Goal: Task Accomplishment & Management: Manage account settings

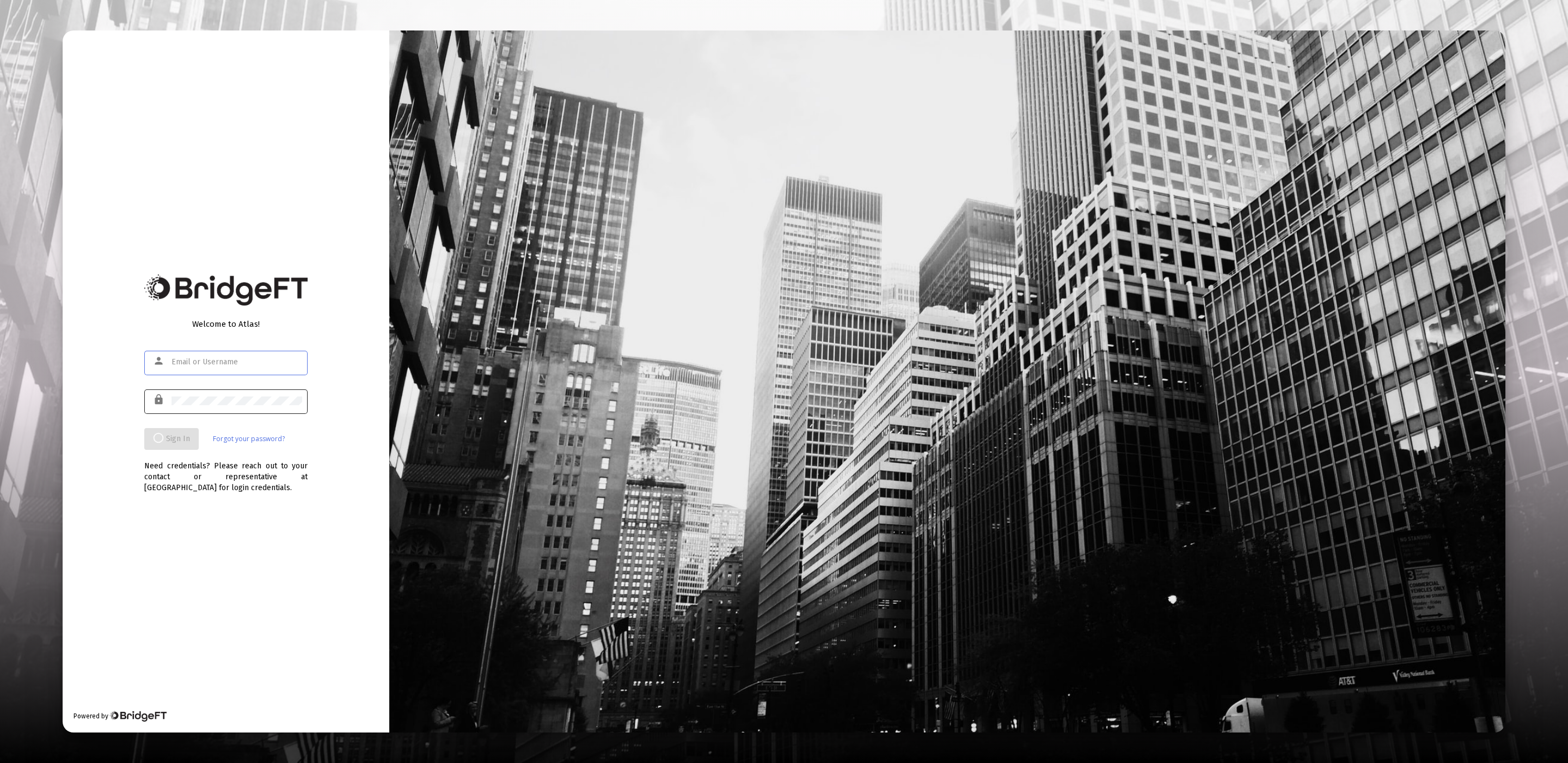
type input "[EMAIL_ADDRESS][DOMAIN_NAME]"
click at [256, 395] on div at bounding box center [237, 401] width 131 height 27
click at [364, 400] on div "Welcome to Atlas! person [EMAIL_ADDRESS][DOMAIN_NAME] lock Sign In Forgot your …" at bounding box center [226, 381] width 327 height 702
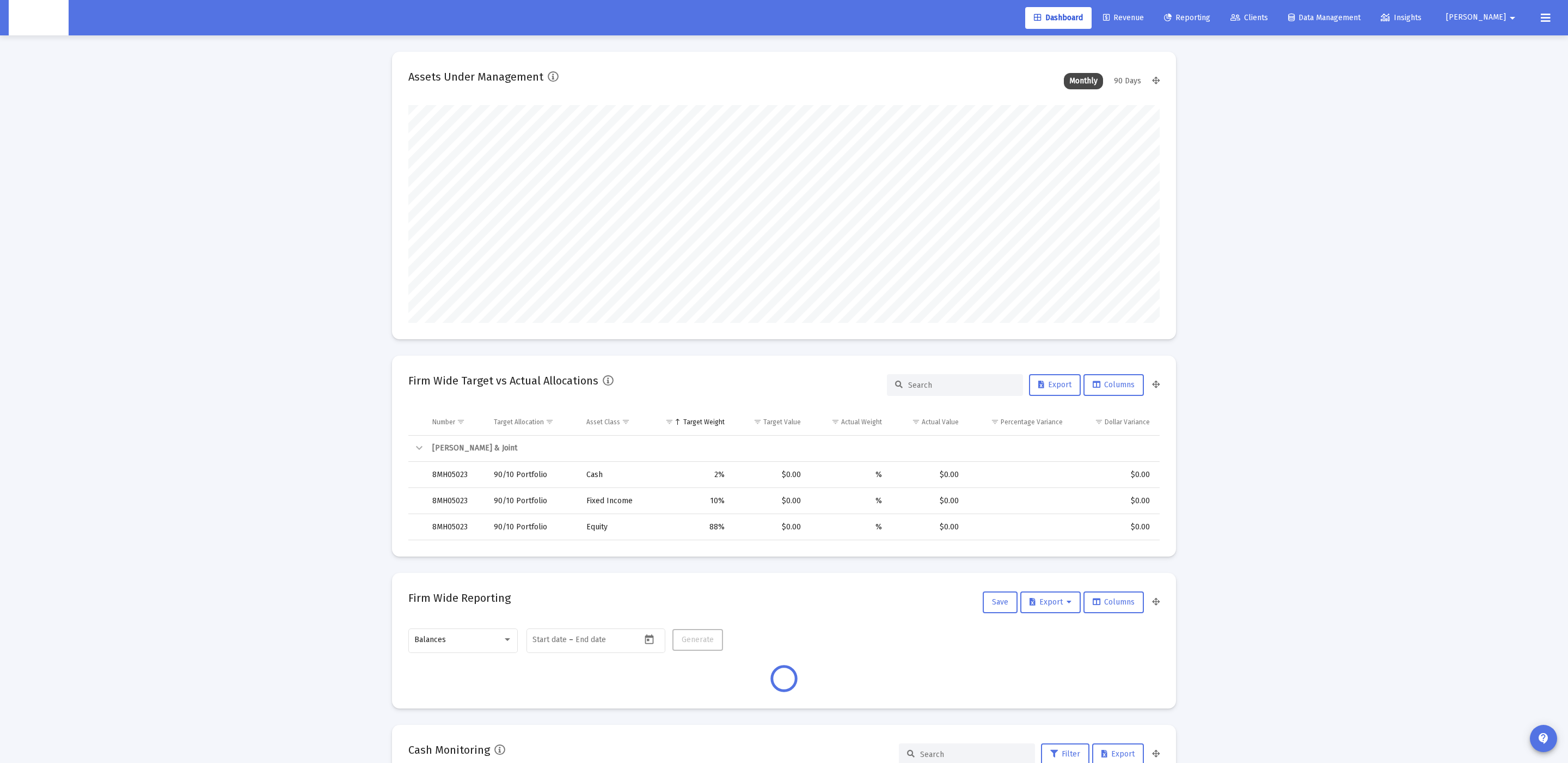
scroll to position [217, 405]
click at [1210, 18] on span "Reporting" at bounding box center [1187, 17] width 46 height 9
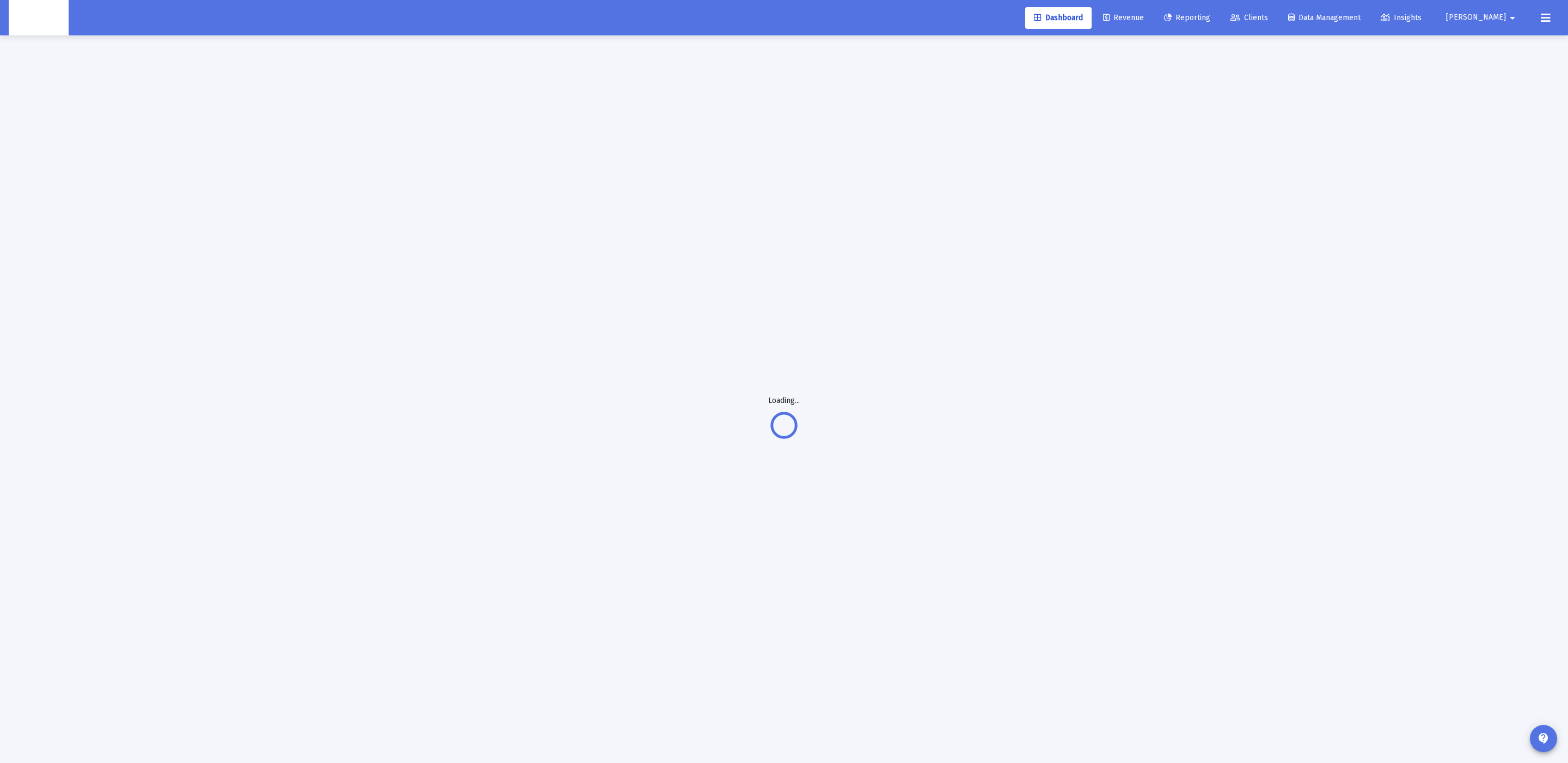
click at [1268, 17] on span "Clients" at bounding box center [1249, 17] width 38 height 9
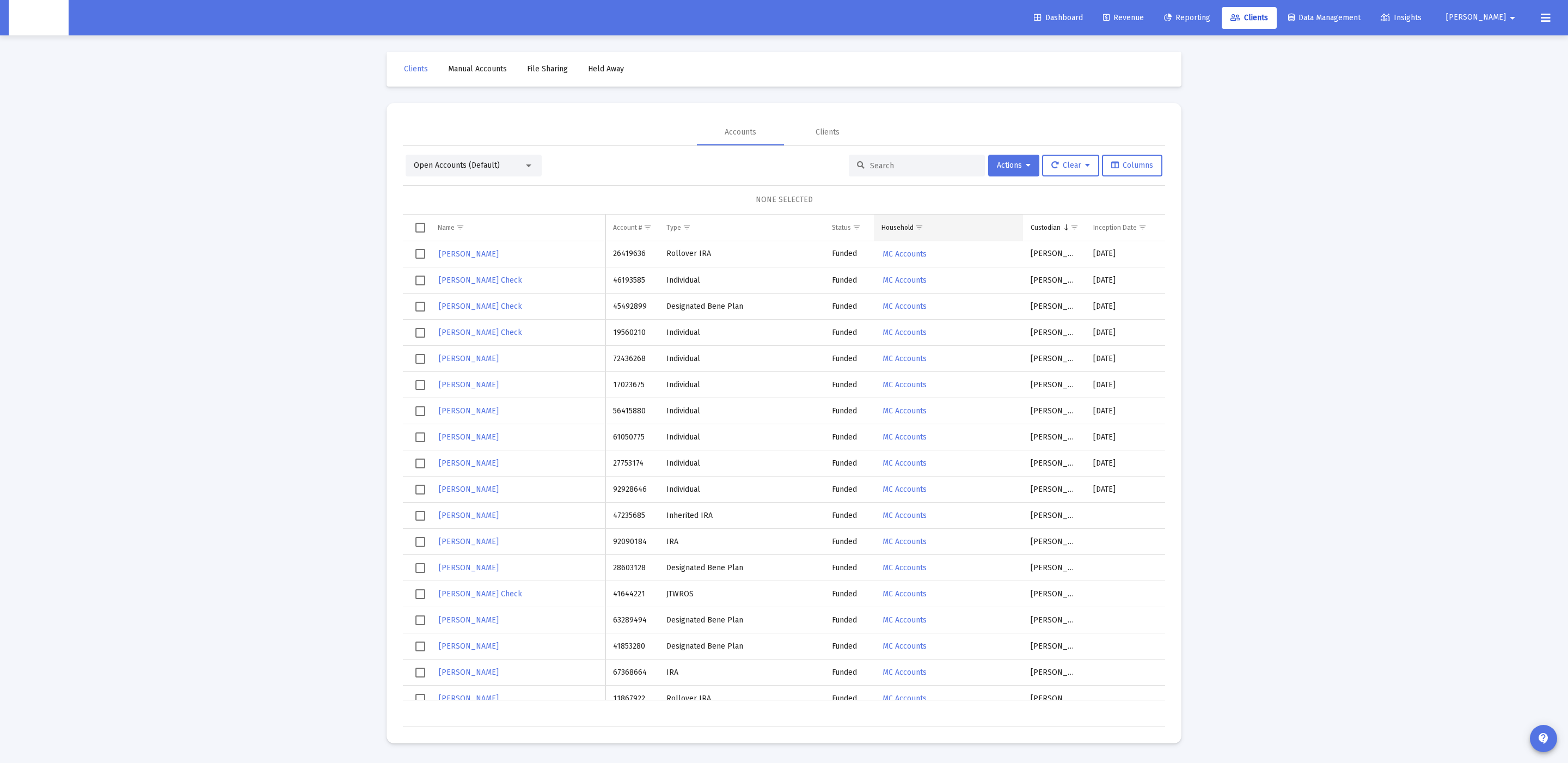
click at [922, 228] on span "Show filter options for column 'Household'" at bounding box center [919, 227] width 8 height 8
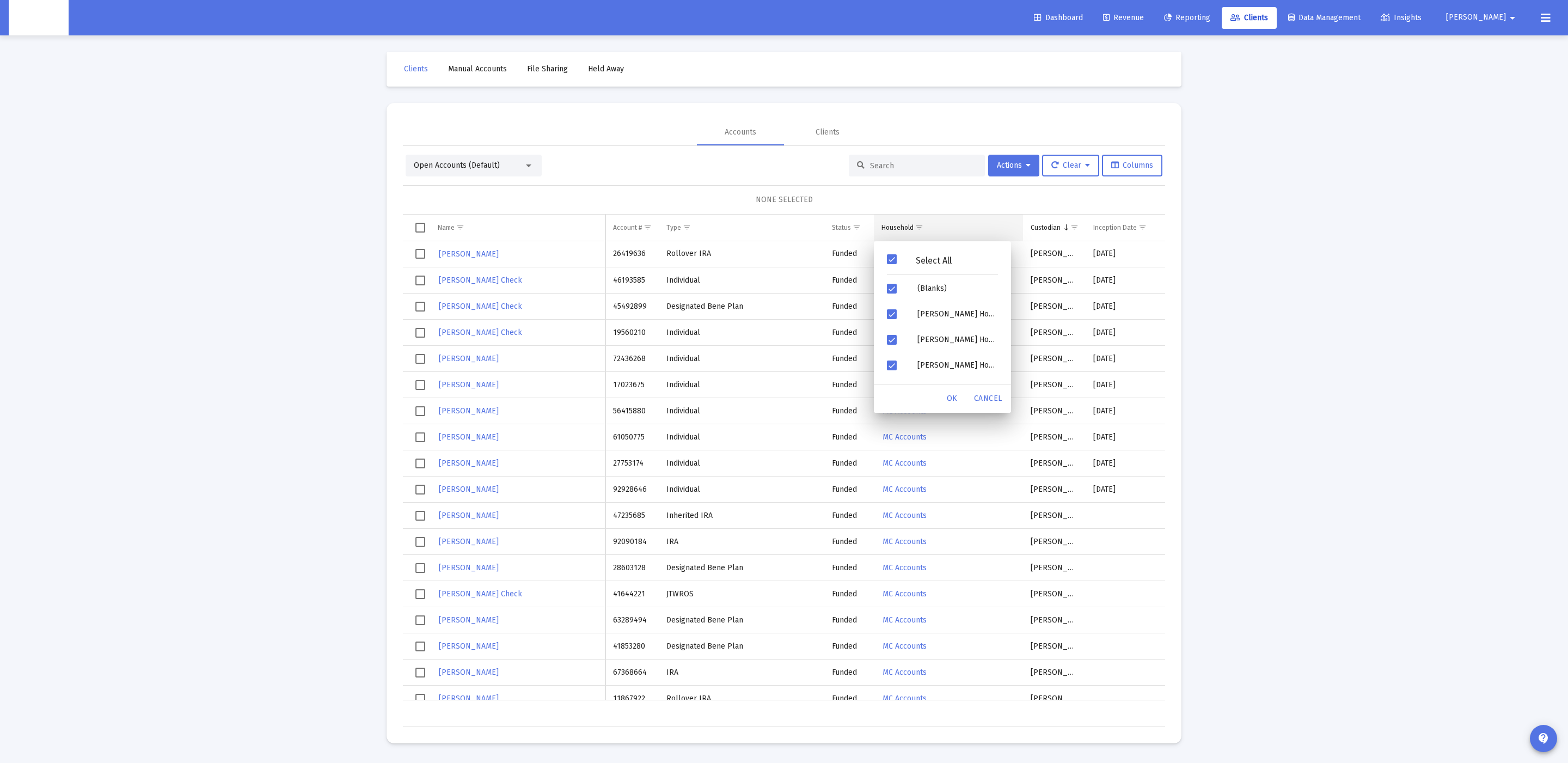
drag, startPoint x: 1002, startPoint y: 211, endPoint x: 1018, endPoint y: 216, distance: 16.8
click at [1003, 212] on div "NONE SELECTED" at bounding box center [784, 200] width 762 height 29
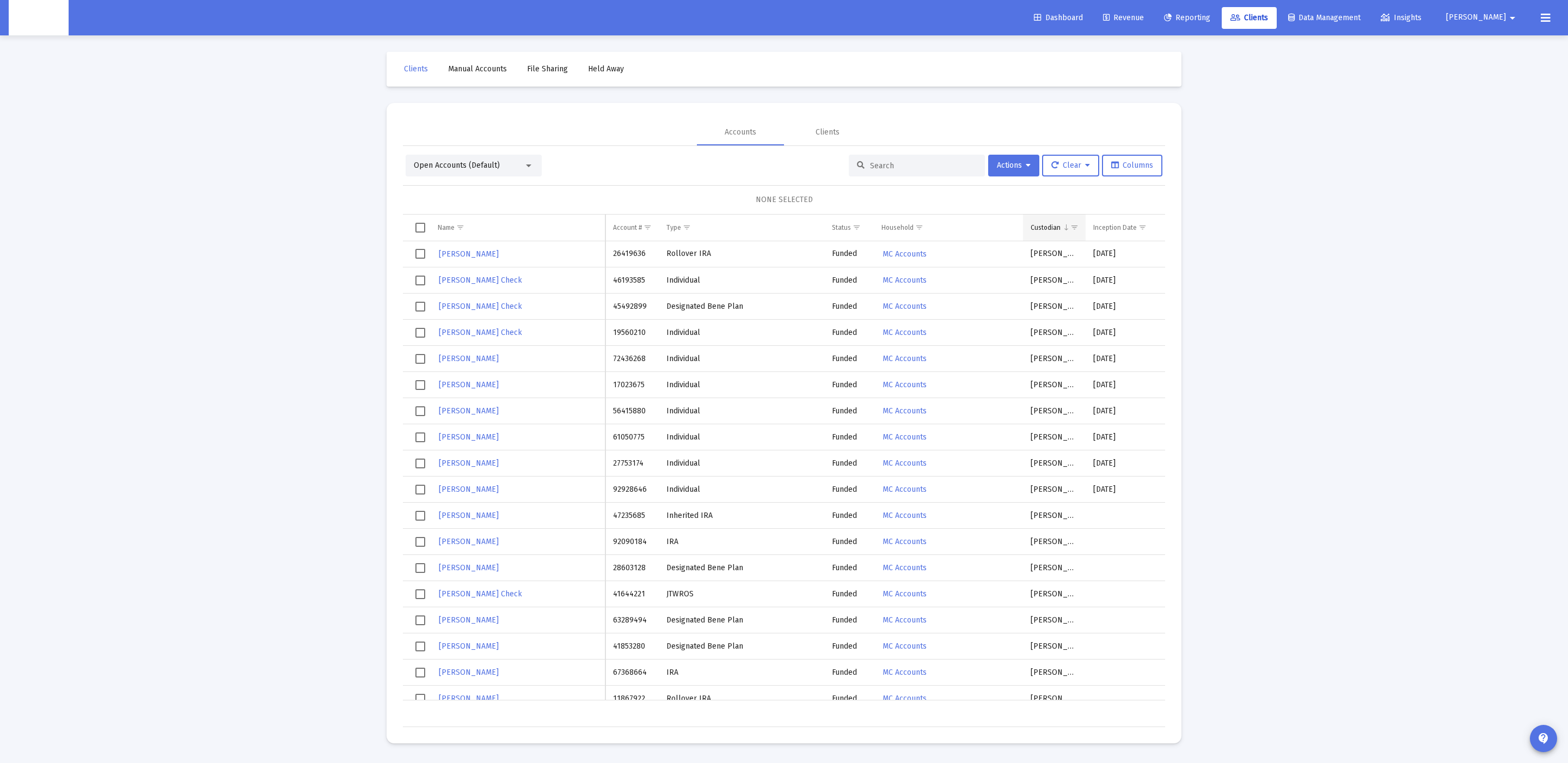
click at [1076, 230] on span "Show filter options for column 'Custodian'" at bounding box center [1074, 227] width 8 height 8
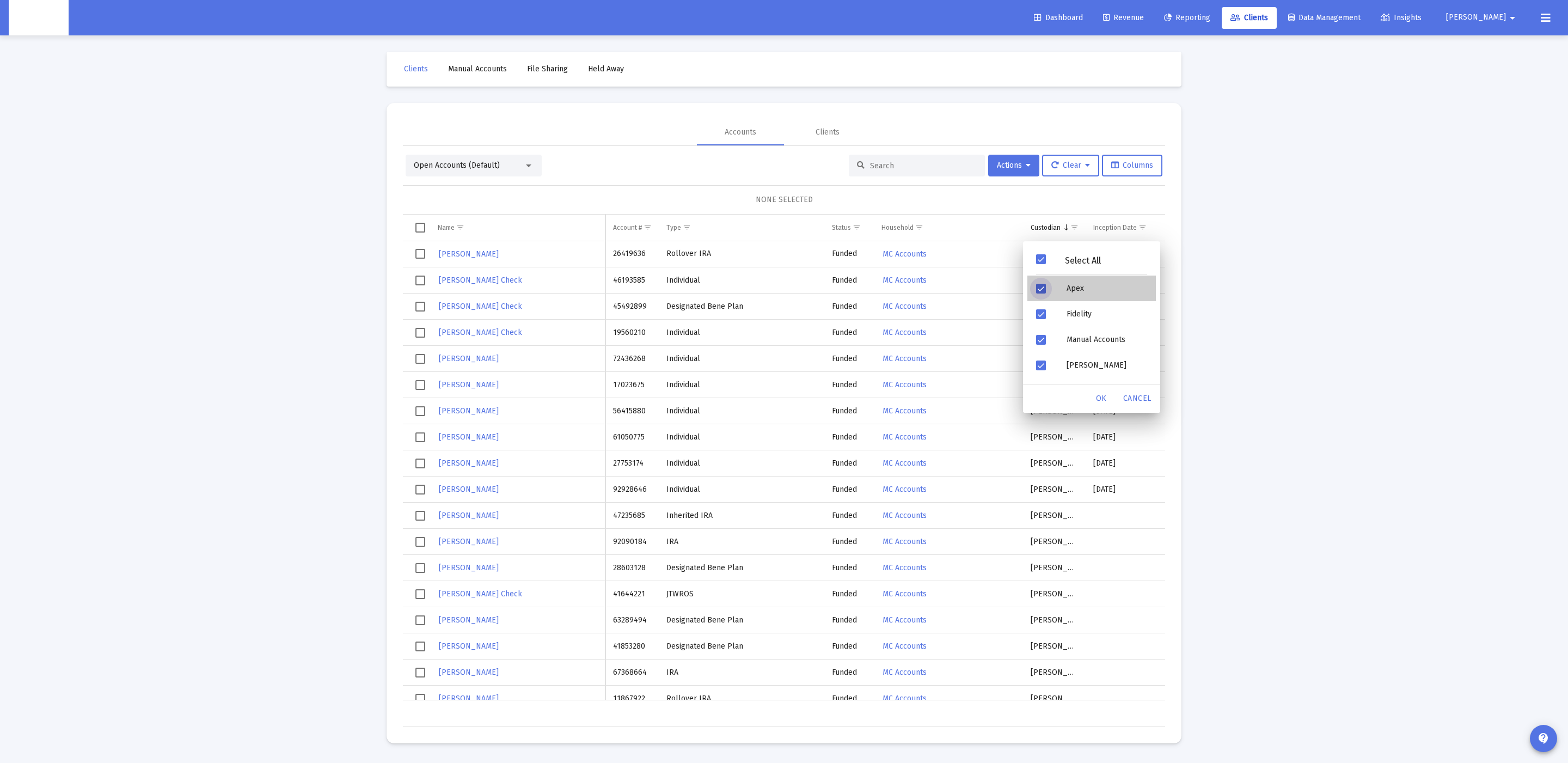
click at [1056, 292] on div "Filter options" at bounding box center [1043, 289] width 30 height 26
click at [1102, 403] on div "OK" at bounding box center [1101, 399] width 35 height 19
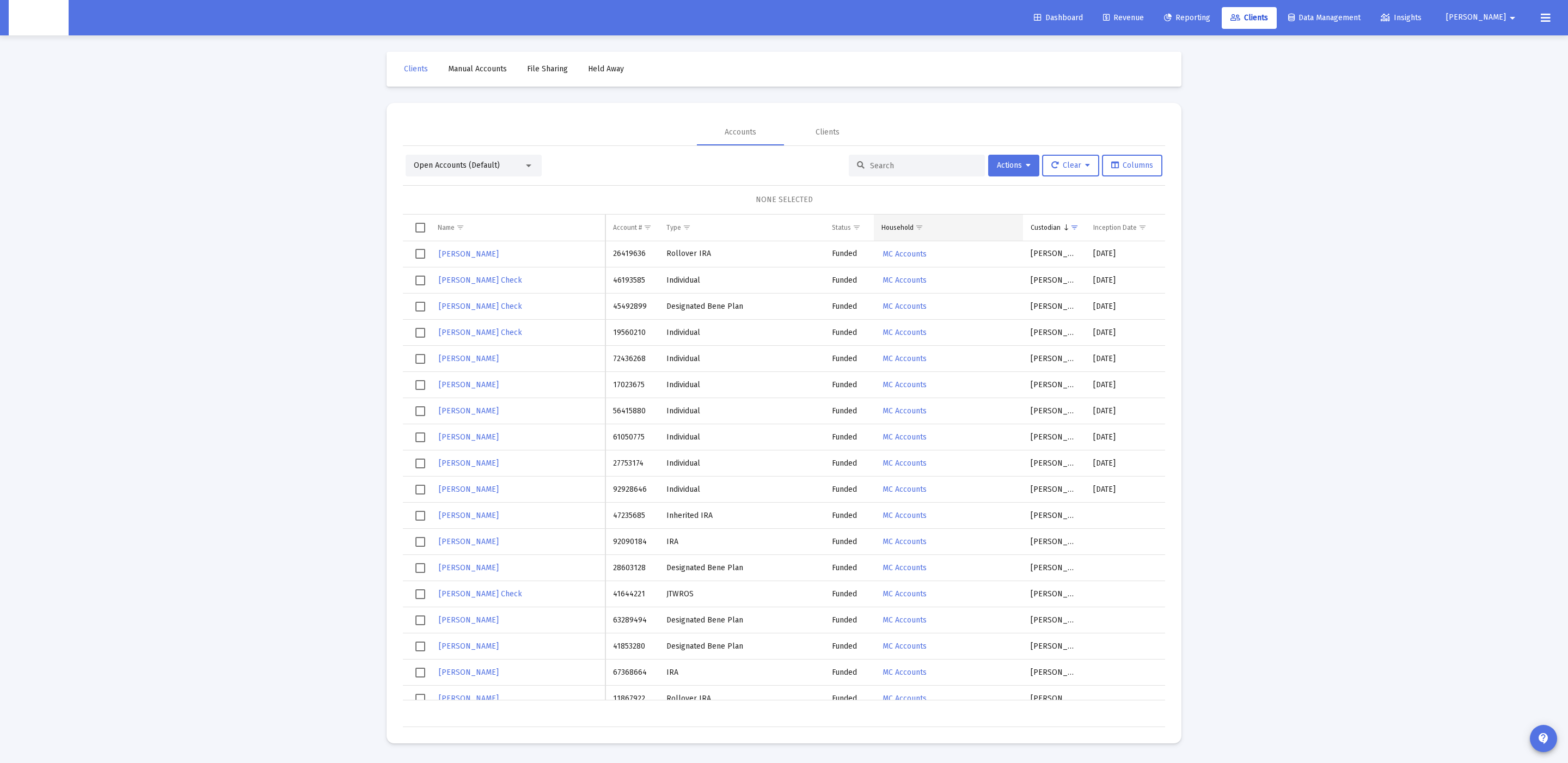
click at [923, 225] on span "Show filter options for column 'Household'" at bounding box center [919, 227] width 8 height 8
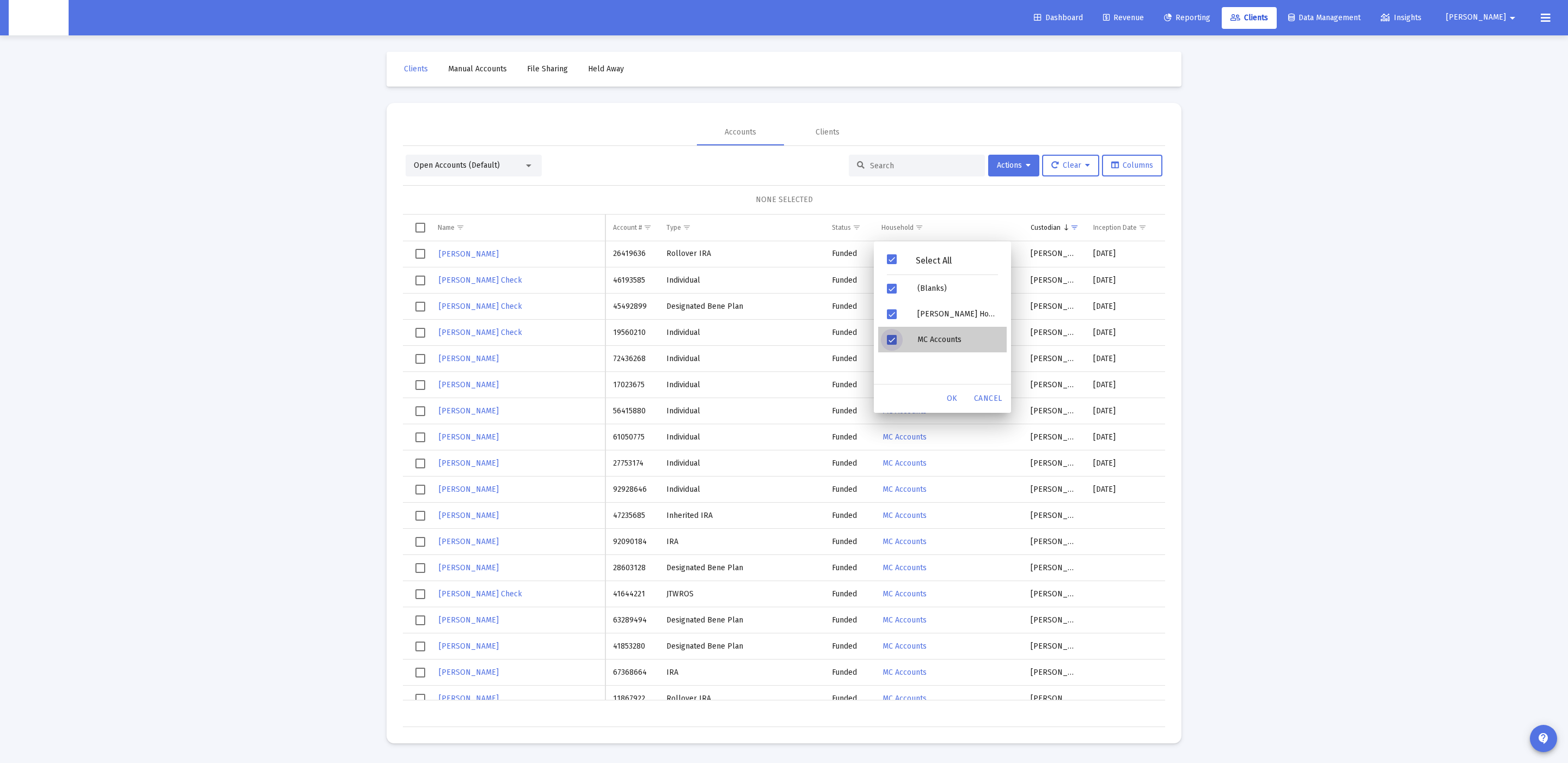
drag, startPoint x: 909, startPoint y: 335, endPoint x: 922, endPoint y: 349, distance: 19.1
click at [909, 335] on div "MC Accounts" at bounding box center [957, 340] width 98 height 26
click at [963, 396] on div "OK" at bounding box center [952, 399] width 35 height 19
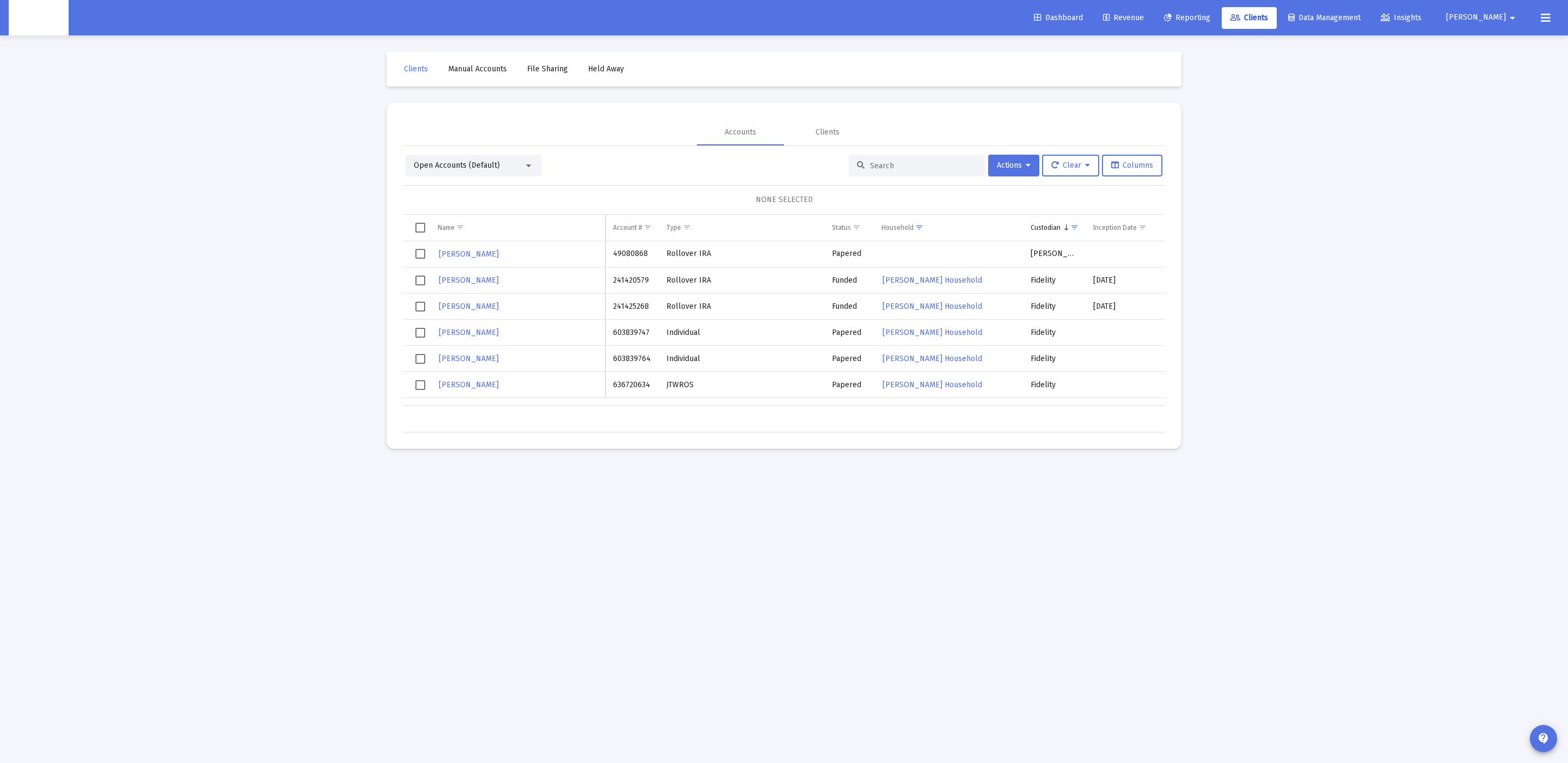
click at [418, 227] on span "Select all" at bounding box center [420, 228] width 10 height 10
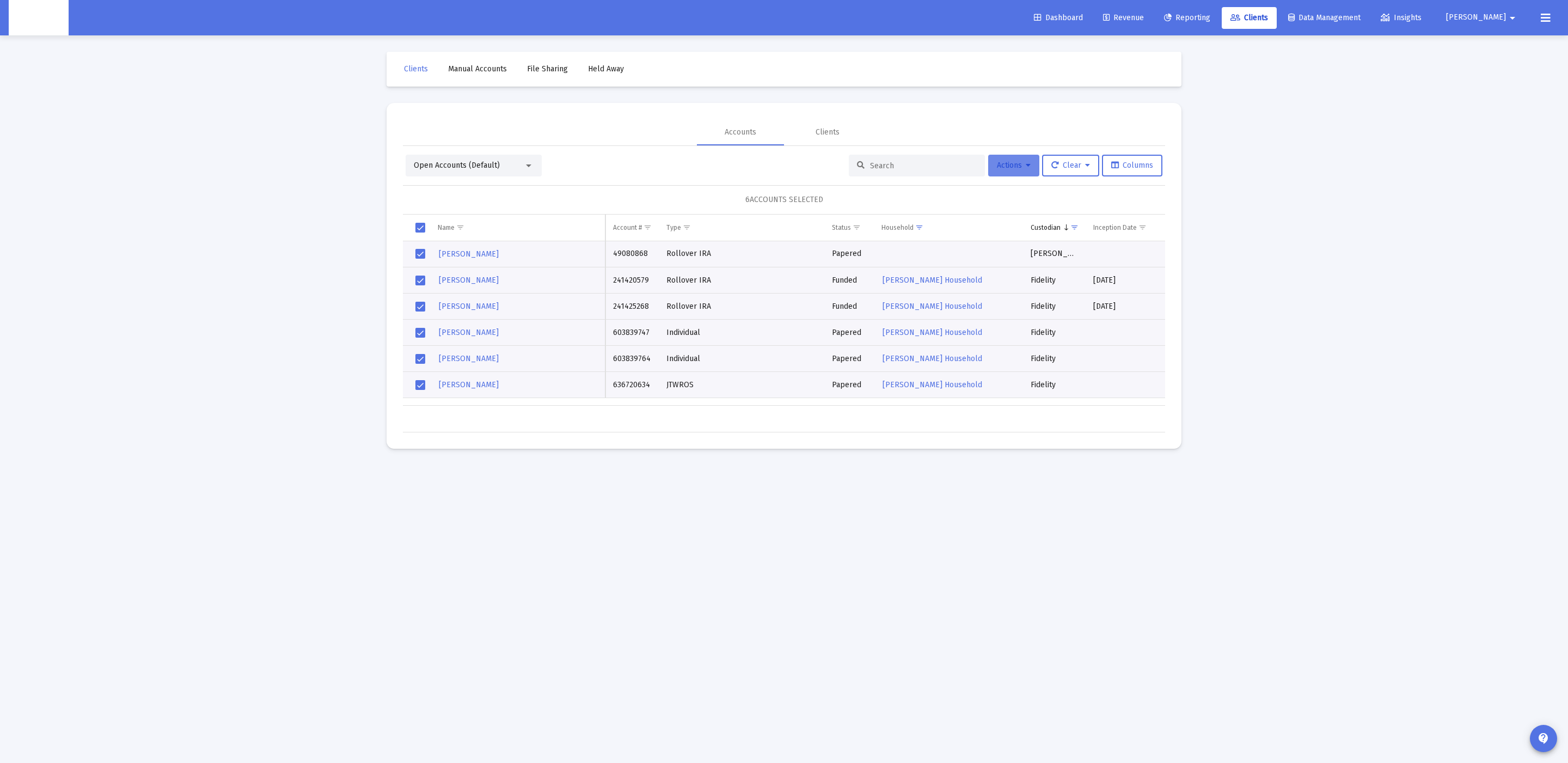
click at [1029, 164] on button "Actions" at bounding box center [1013, 166] width 51 height 22
click at [1024, 303] on button "Map to Household" at bounding box center [1040, 298] width 116 height 26
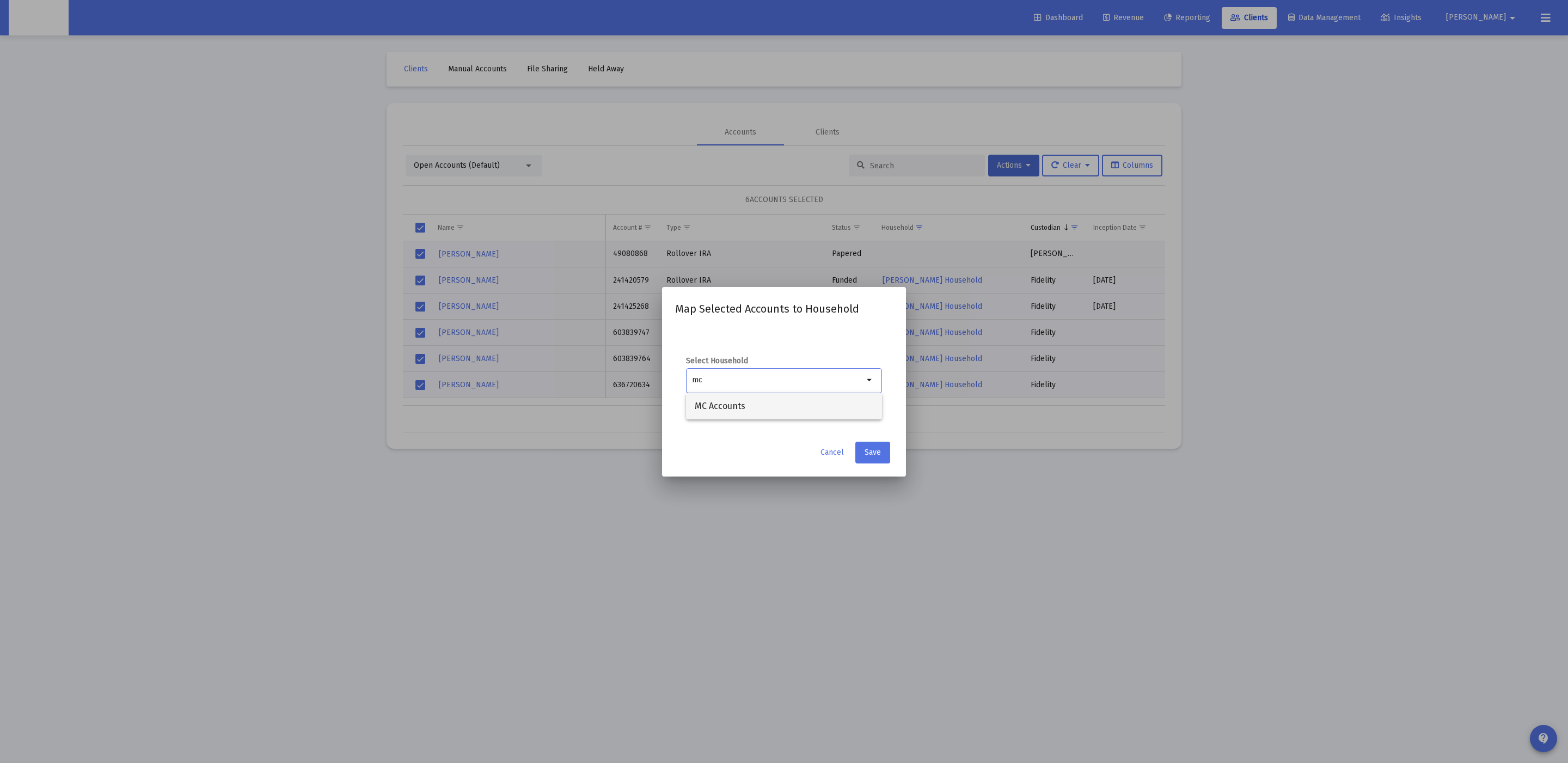
click at [763, 404] on span "MC Accounts" at bounding box center [783, 406] width 178 height 26
type input "MC Accounts"
click at [878, 460] on button "Save" at bounding box center [872, 452] width 35 height 22
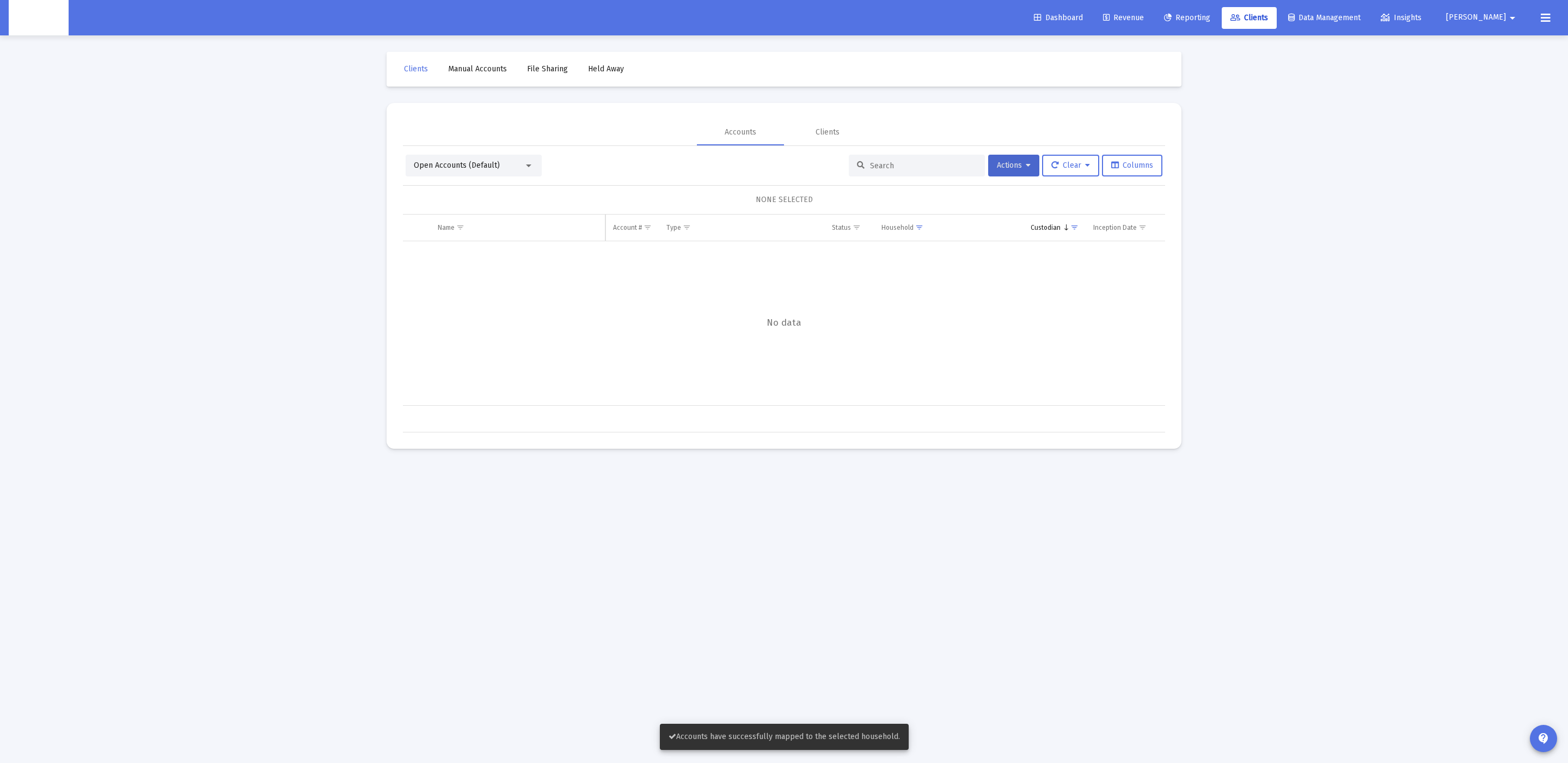
click at [763, 284] on div "Data grid" at bounding box center [1265, 323] width 1725 height 164
click at [873, 177] on div "Open Accounts (Default) Actions Clear Columns NONE SELECTED Name Name Account #…" at bounding box center [784, 294] width 762 height 278
click at [895, 167] on input at bounding box center [923, 166] width 107 height 9
click at [1090, 168] on button "Clear" at bounding box center [1071, 166] width 57 height 22
click at [1065, 217] on button "Clear Filters" at bounding box center [1076, 220] width 75 height 26
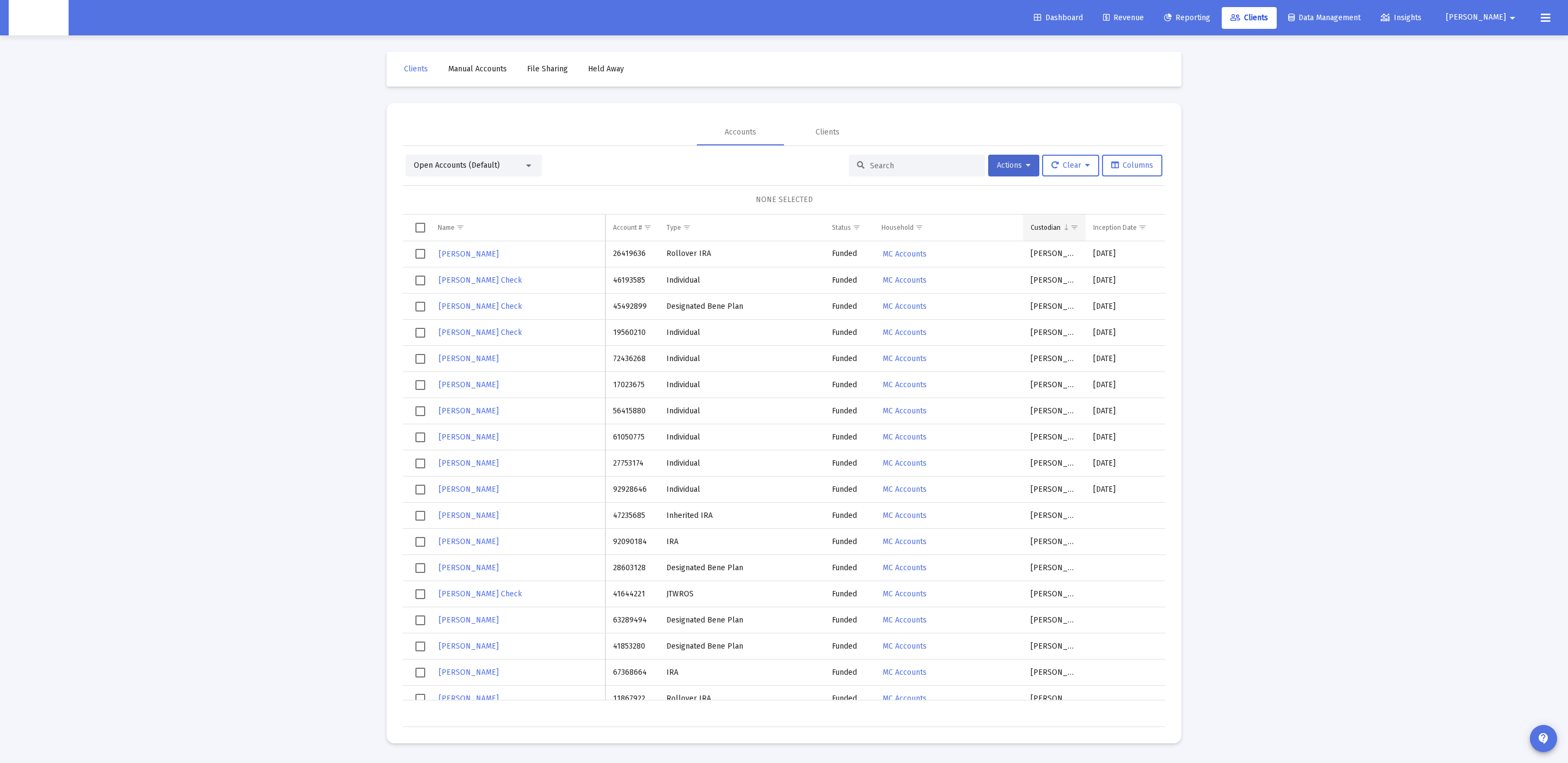
click at [1077, 225] on span "Show filter options for column 'Custodian'" at bounding box center [1074, 227] width 8 height 8
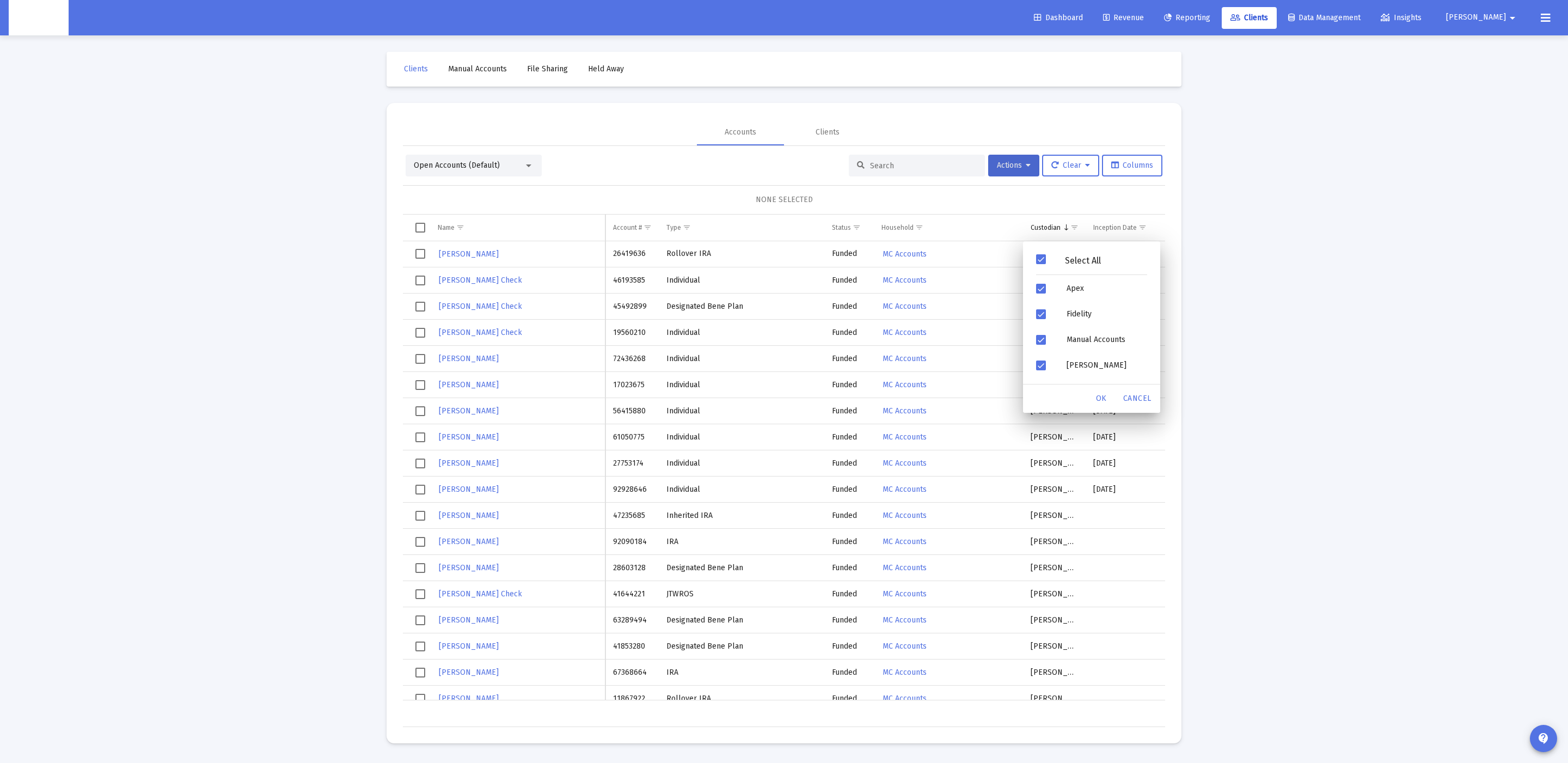
click at [1057, 276] on div "Filter options" at bounding box center [1043, 289] width 30 height 26
click at [1096, 398] on div "OK" at bounding box center [1101, 399] width 35 height 19
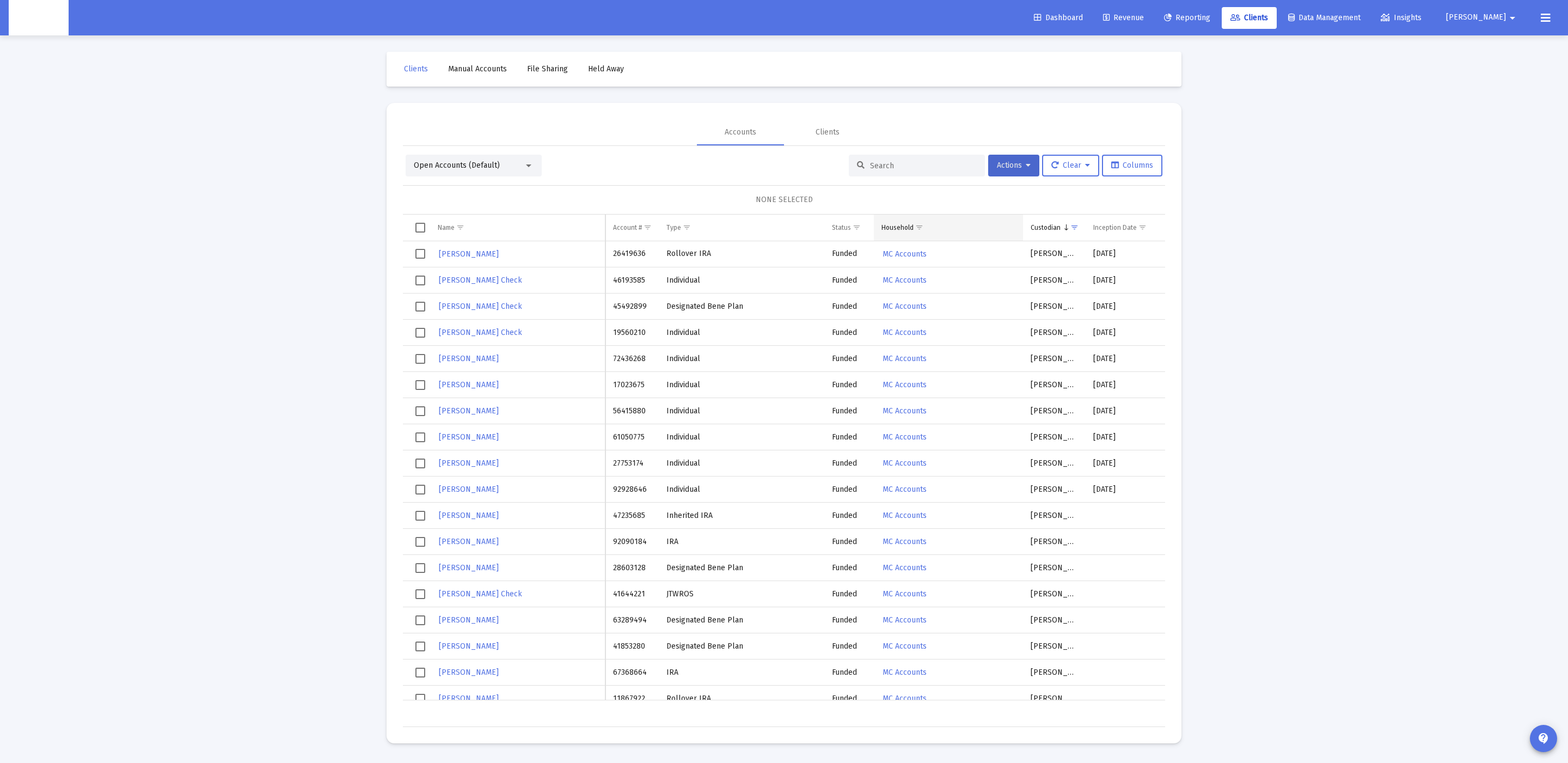
click at [915, 225] on span "Show filter options for column 'Household'" at bounding box center [919, 227] width 8 height 8
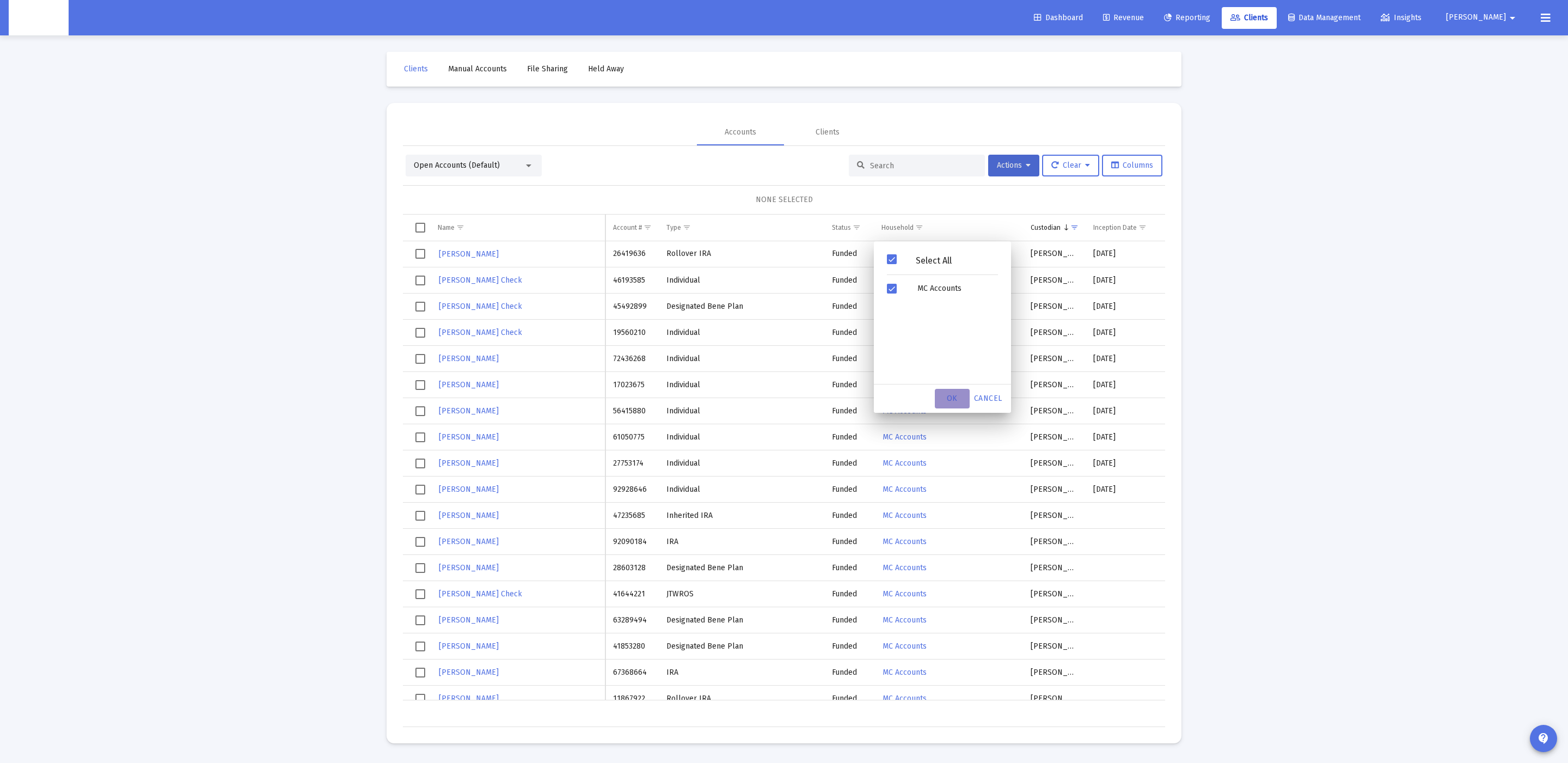
click at [959, 407] on div "OK" at bounding box center [952, 399] width 35 height 19
